Goal: Task Accomplishment & Management: Use online tool/utility

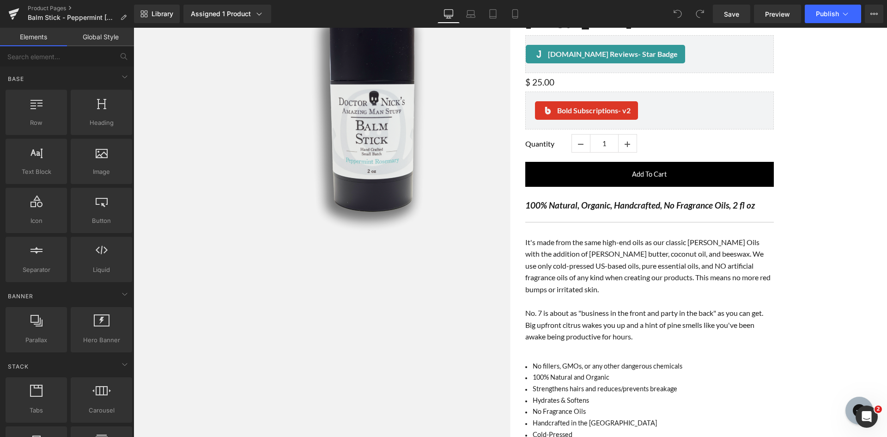
scroll to position [139, 0]
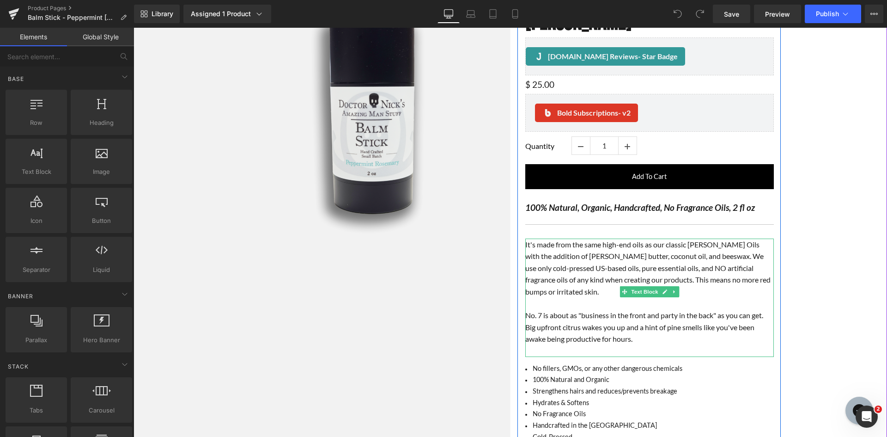
drag, startPoint x: 607, startPoint y: 288, endPoint x: 595, endPoint y: 305, distance: 20.9
click at [607, 298] on p at bounding box center [649, 304] width 249 height 12
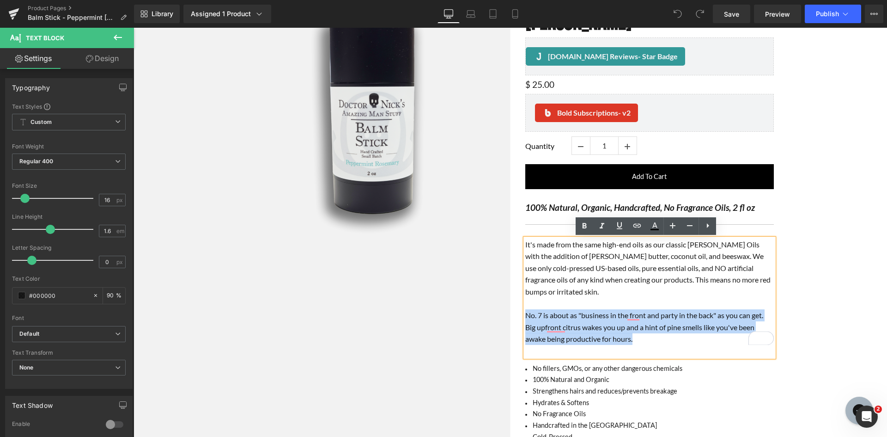
drag, startPoint x: 640, startPoint y: 327, endPoint x: 516, endPoint y: 305, distance: 125.7
click at [518, 305] on div "Beard Balm - Peppermint Rosemary (P) Title Judge.me Reviews - Star Badge Judge.…" at bounding box center [649, 341] width 262 height 714
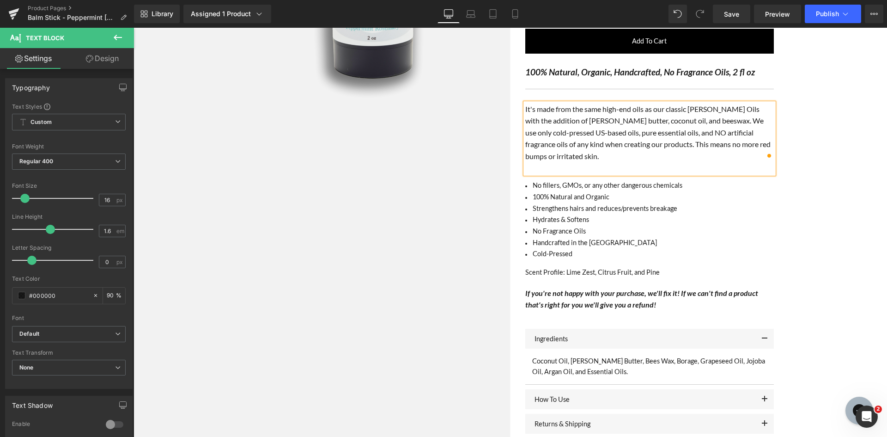
scroll to position [277, 0]
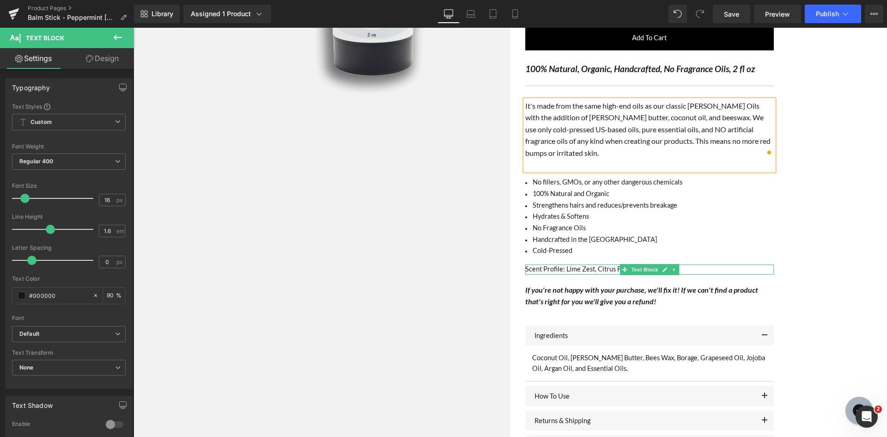
click at [579, 265] on span "Scent Profile: Lime Zest, Citrus Fruit, and Pine" at bounding box center [592, 269] width 134 height 8
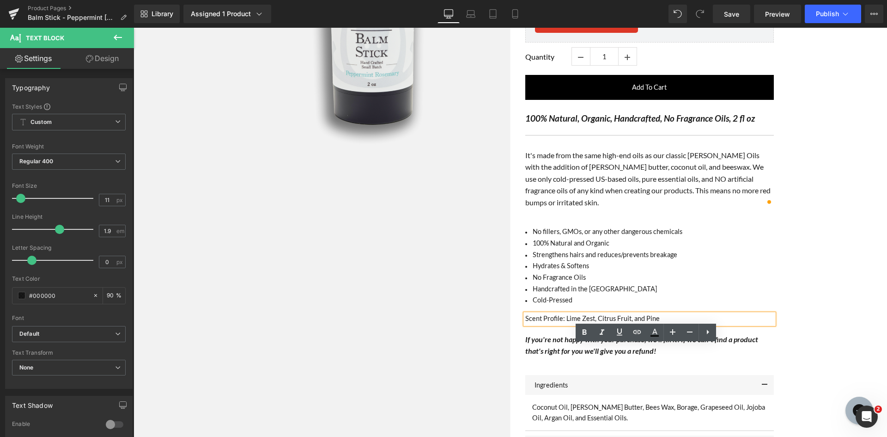
scroll to position [231, 0]
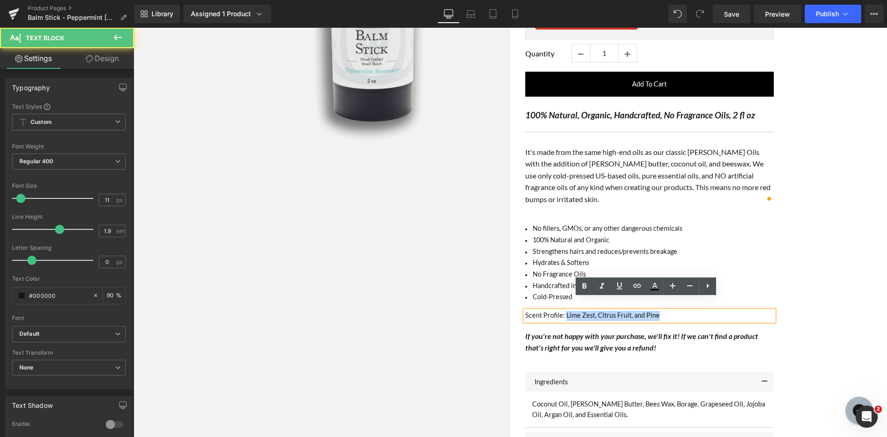
drag, startPoint x: 562, startPoint y: 304, endPoint x: 664, endPoint y: 304, distance: 102.1
click at [664, 311] on div "Scent Profile: Lime Zest, Citrus Fruit, and Pine" at bounding box center [649, 316] width 249 height 10
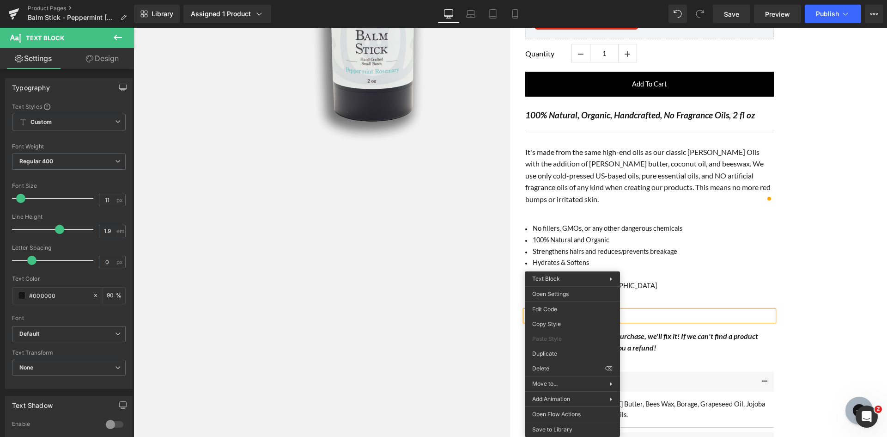
click at [718, 311] on div "Scent Profile: Peppertmint" at bounding box center [649, 316] width 249 height 10
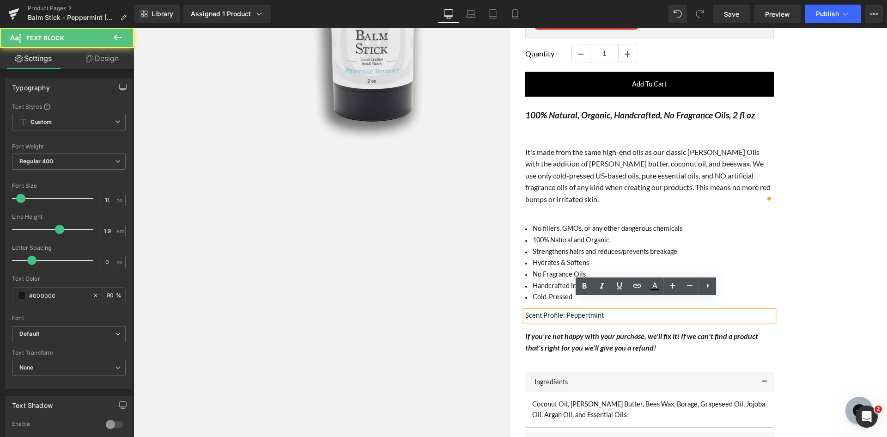
click at [567, 311] on span "Scent Profile: Peppertmint" at bounding box center [564, 315] width 79 height 8
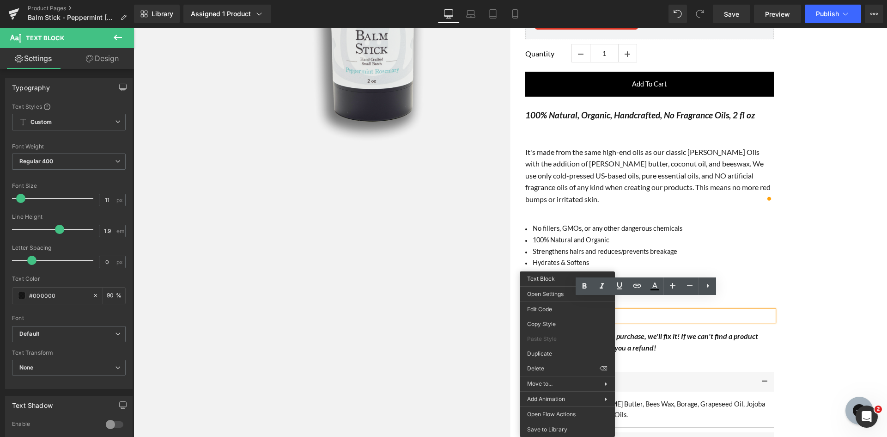
click at [638, 311] on div "Scent Profile: Peppertmint" at bounding box center [649, 316] width 249 height 10
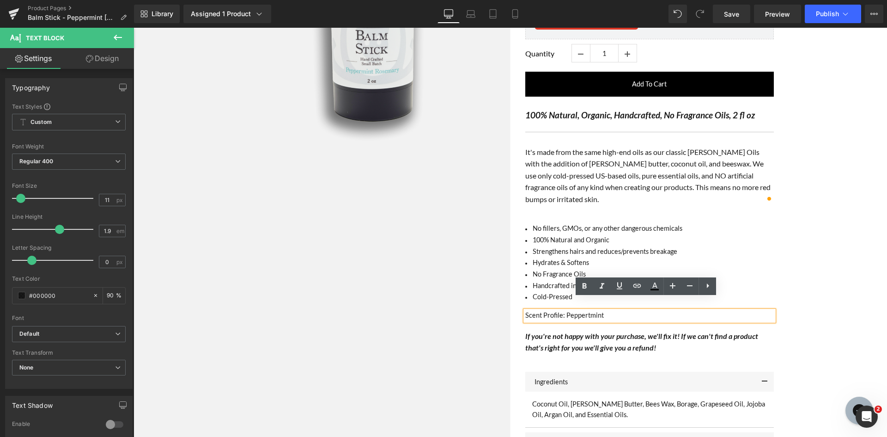
click at [638, 311] on div "Scent Profile: Peppertmint" at bounding box center [649, 316] width 249 height 10
click at [838, 311] on div at bounding box center [511, 220] width 754 height 685
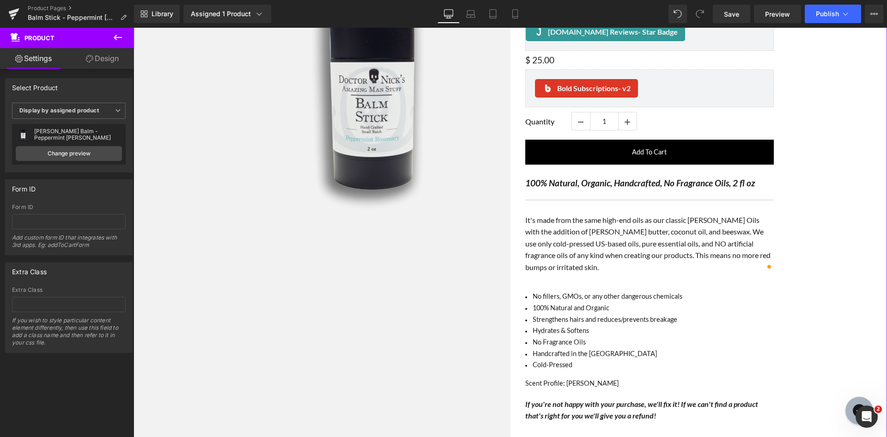
scroll to position [0, 0]
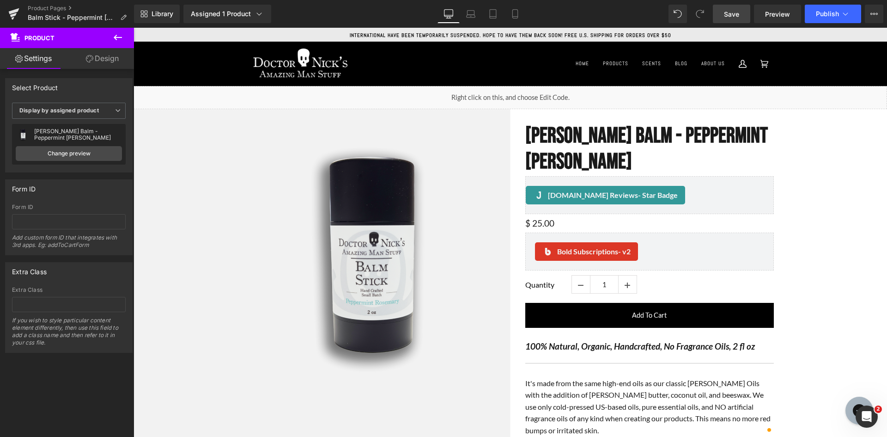
click at [729, 16] on span "Save" at bounding box center [731, 14] width 15 height 10
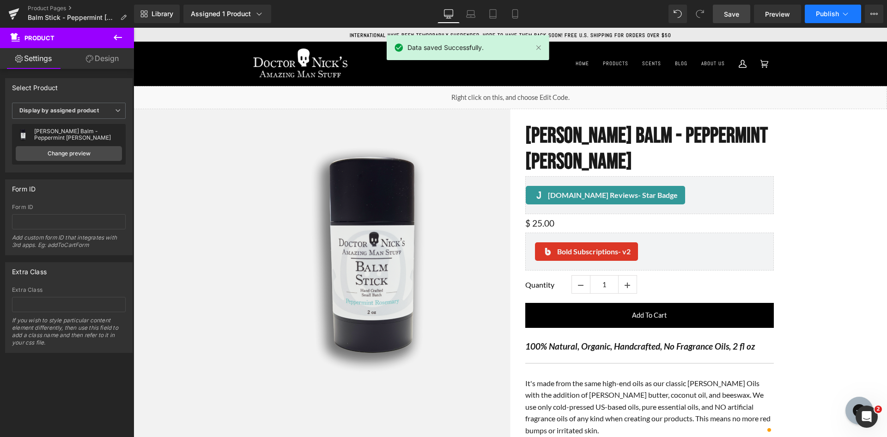
click at [826, 14] on span "Publish" at bounding box center [827, 13] width 23 height 7
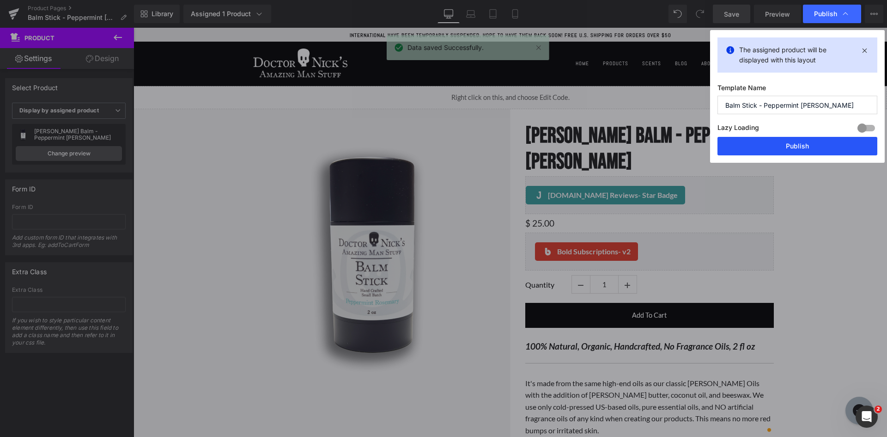
drag, startPoint x: 817, startPoint y: 141, endPoint x: 526, endPoint y: 320, distance: 341.7
click at [817, 141] on button "Publish" at bounding box center [798, 146] width 160 height 18
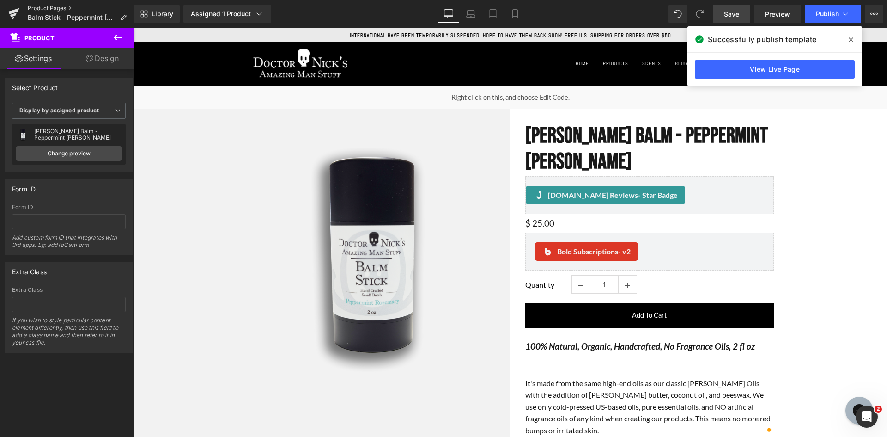
click at [49, 8] on link "Product Pages" at bounding box center [81, 8] width 106 height 7
